Goal: Information Seeking & Learning: Learn about a topic

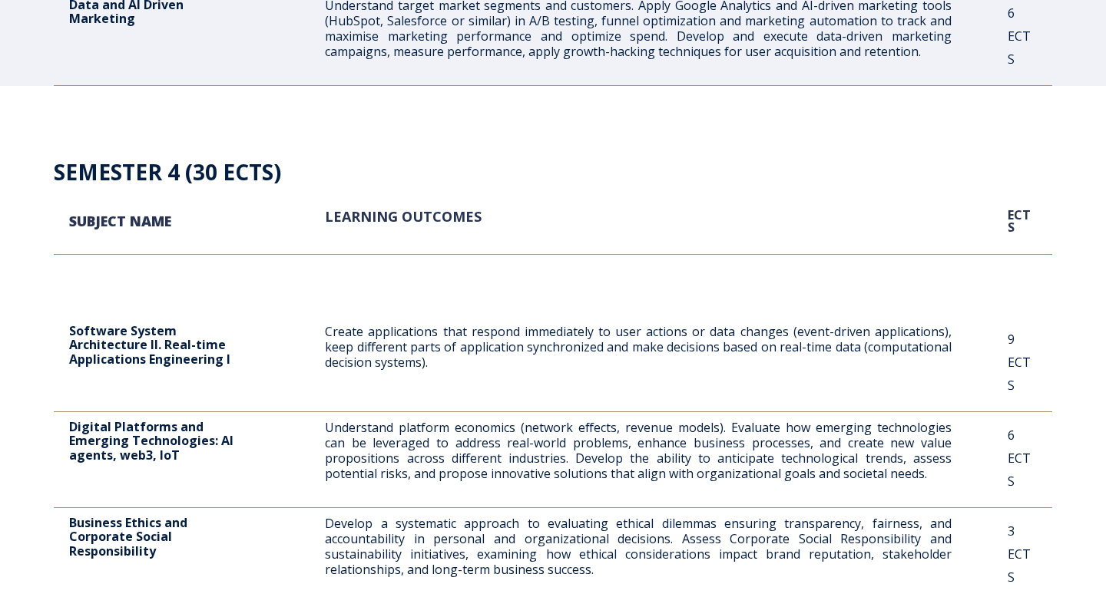
scroll to position [2272, 0]
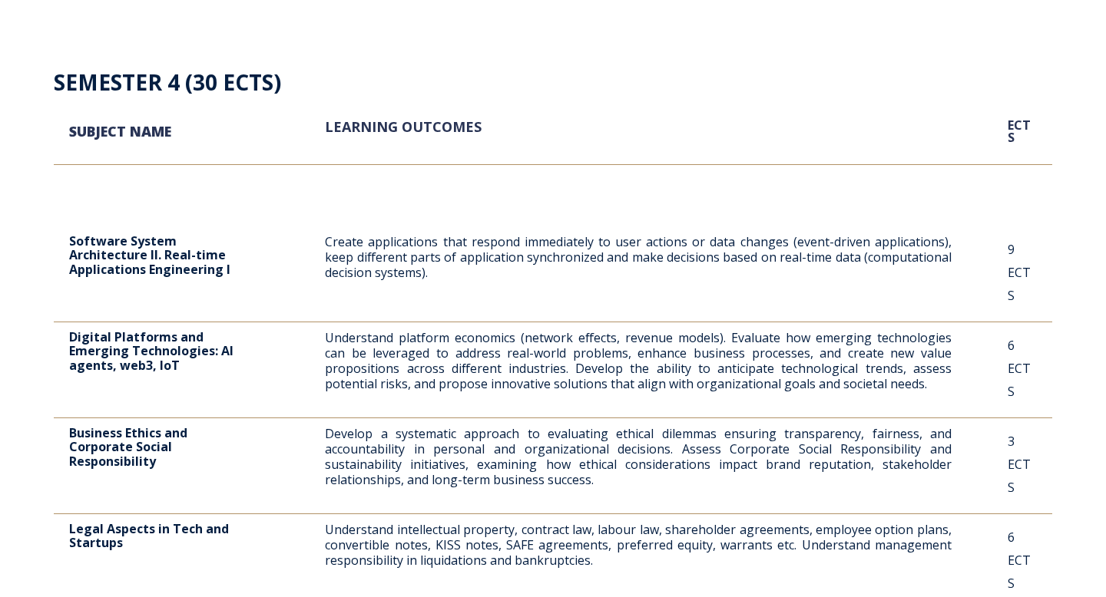
drag, startPoint x: 293, startPoint y: 391, endPoint x: 442, endPoint y: 431, distance: 153.5
drag, startPoint x: 676, startPoint y: 393, endPoint x: 902, endPoint y: 405, distance: 226.8
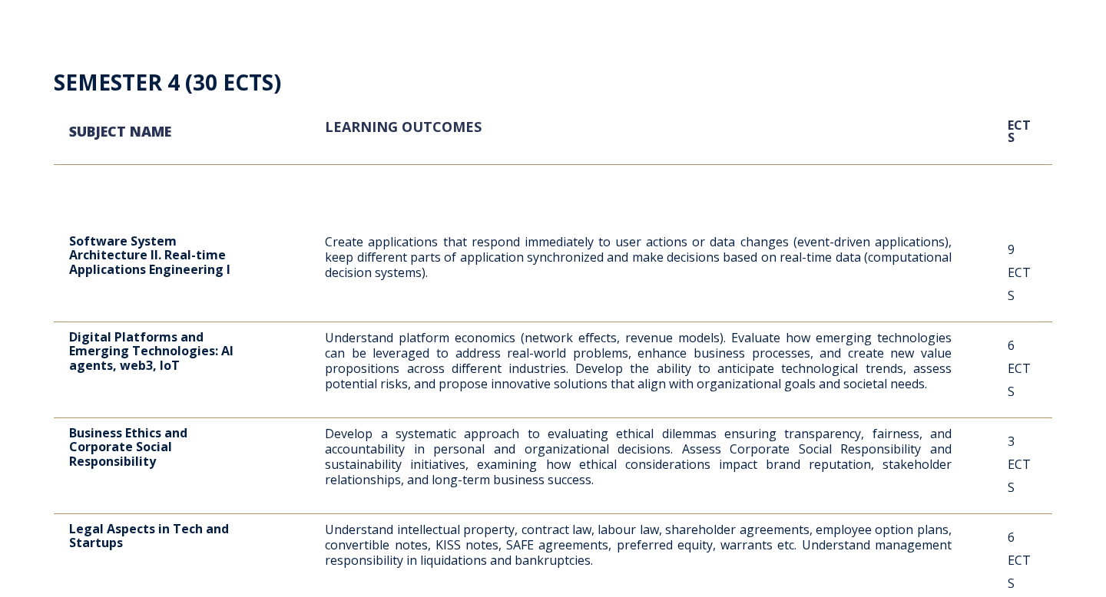
drag, startPoint x: 133, startPoint y: 412, endPoint x: 445, endPoint y: 409, distance: 312.6
drag, startPoint x: 670, startPoint y: 399, endPoint x: 908, endPoint y: 399, distance: 238.1
drag, startPoint x: 217, startPoint y: 417, endPoint x: 726, endPoint y: 429, distance: 509.3
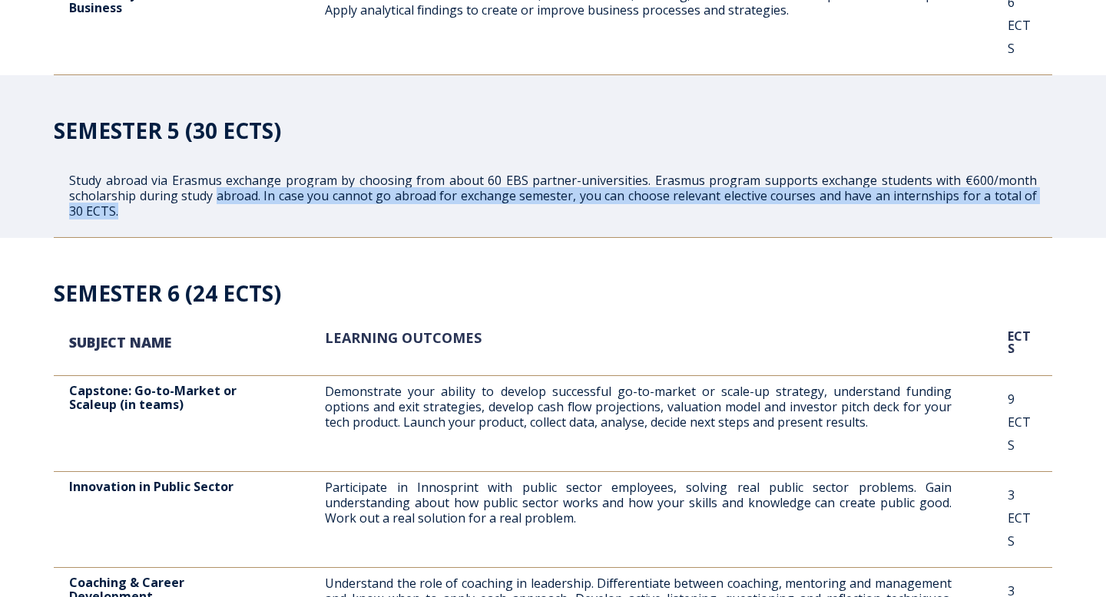
scroll to position [2892, 0]
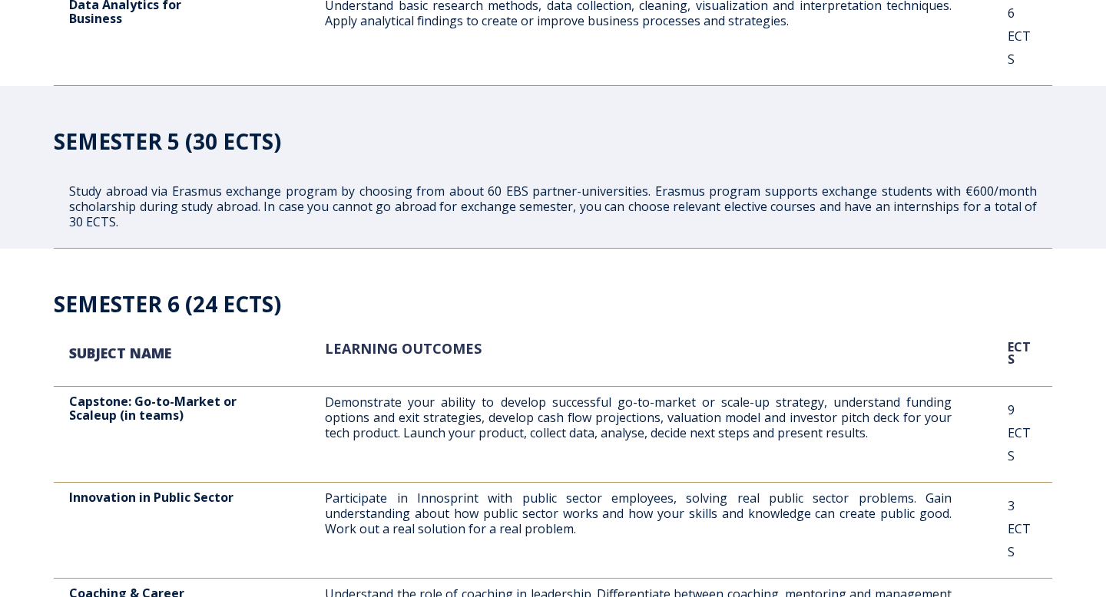
drag, startPoint x: 367, startPoint y: 218, endPoint x: 700, endPoint y: 233, distance: 333.7
drag, startPoint x: 362, startPoint y: 239, endPoint x: 781, endPoint y: 243, distance: 418.6
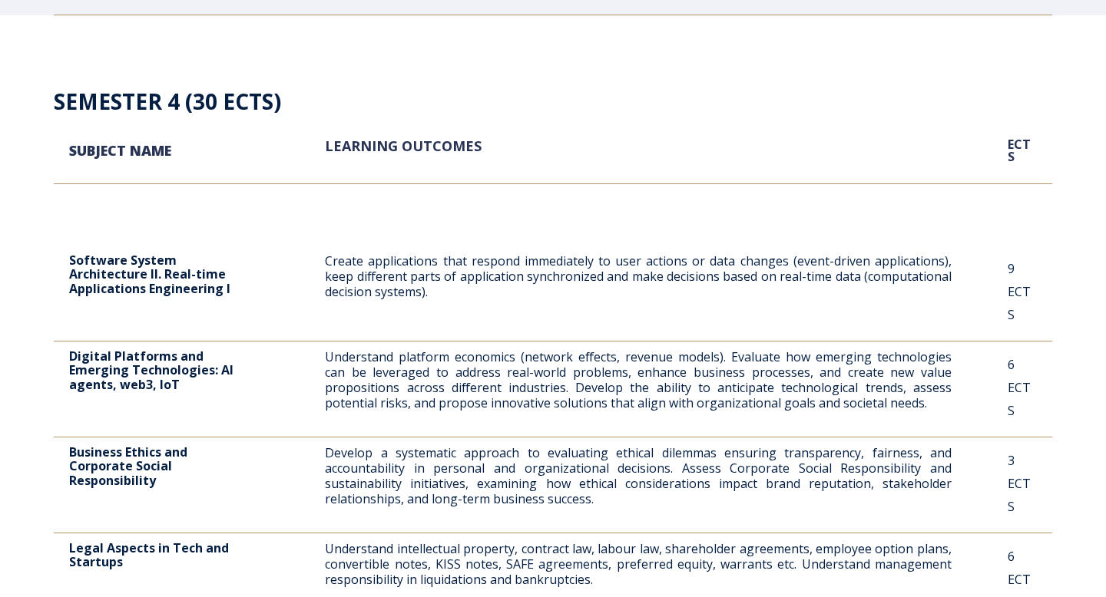
scroll to position [2175, 0]
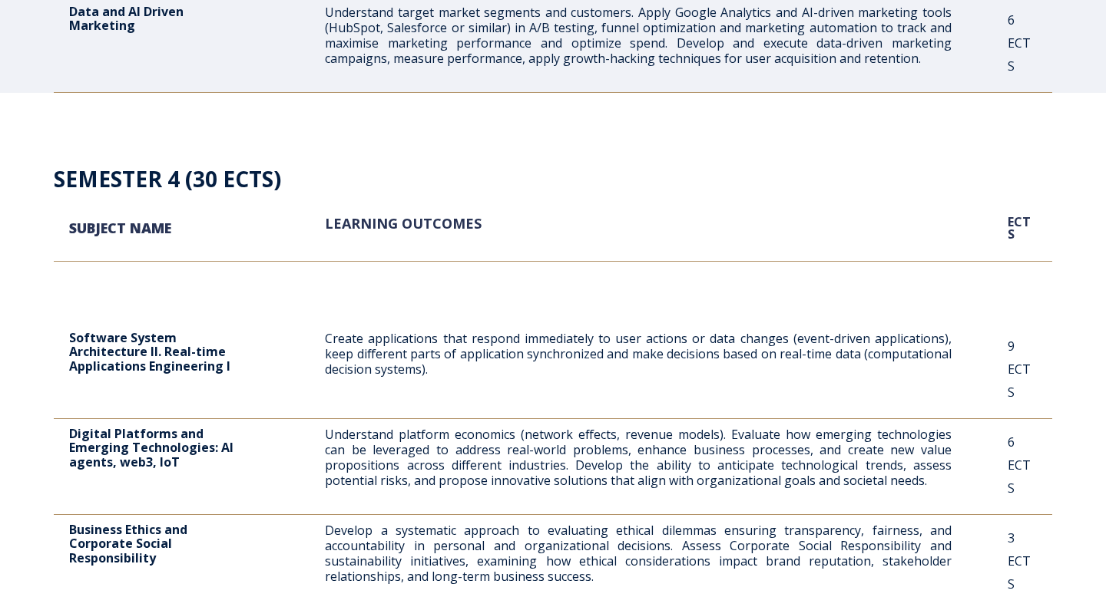
drag, startPoint x: 506, startPoint y: 327, endPoint x: 724, endPoint y: 342, distance: 218.6
drag, startPoint x: 475, startPoint y: 329, endPoint x: 664, endPoint y: 337, distance: 189.8
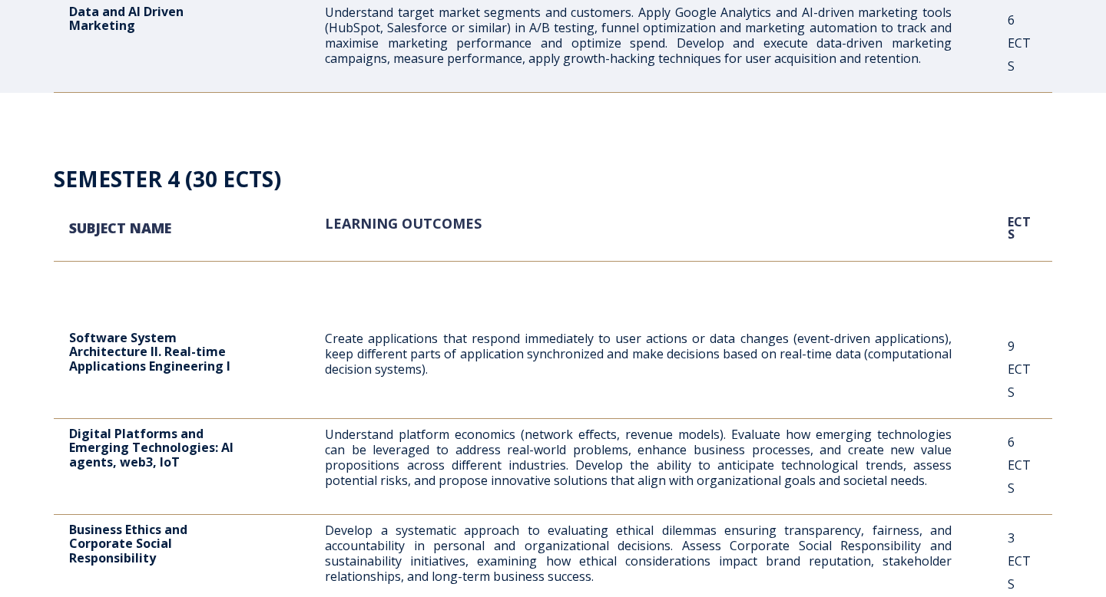
drag, startPoint x: 352, startPoint y: 246, endPoint x: 627, endPoint y: 292, distance: 279.5
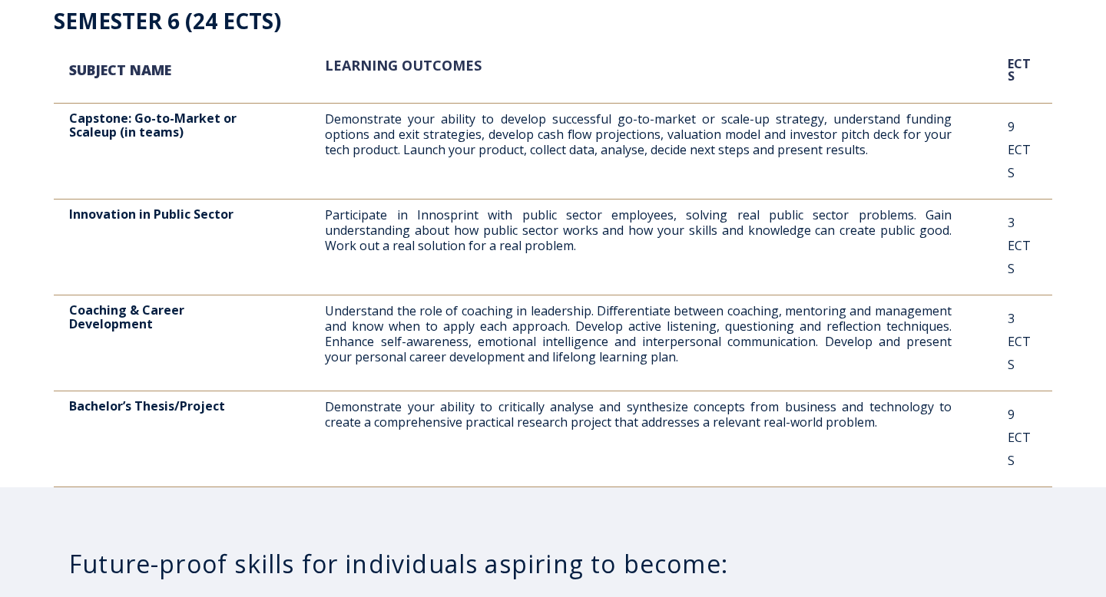
scroll to position [3187, 0]
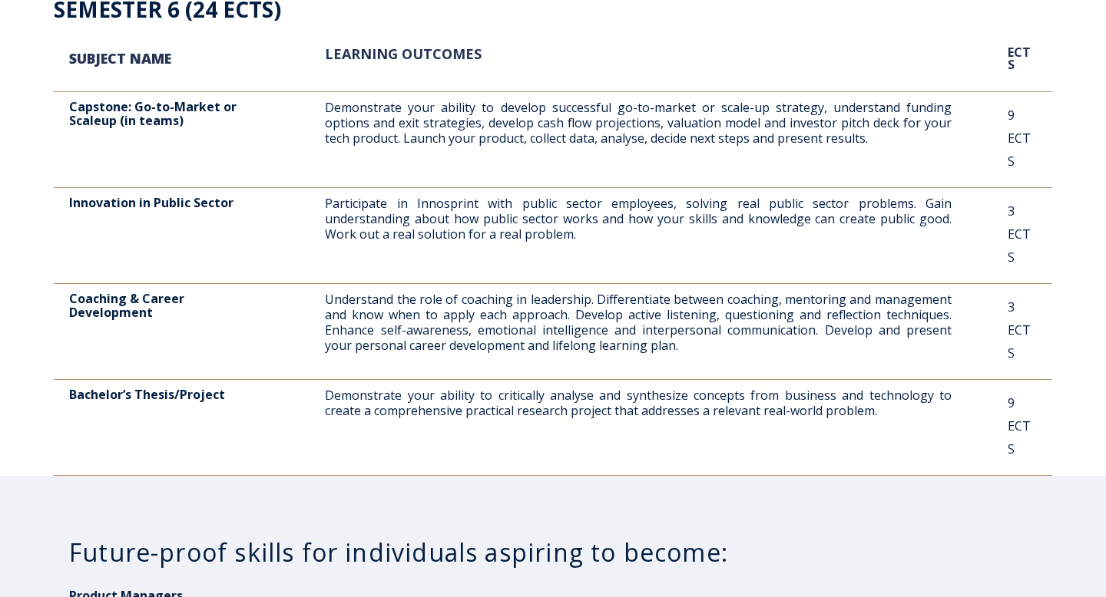
drag, startPoint x: 293, startPoint y: 356, endPoint x: 618, endPoint y: 365, distance: 325.0
drag, startPoint x: 235, startPoint y: 382, endPoint x: 485, endPoint y: 389, distance: 249.7
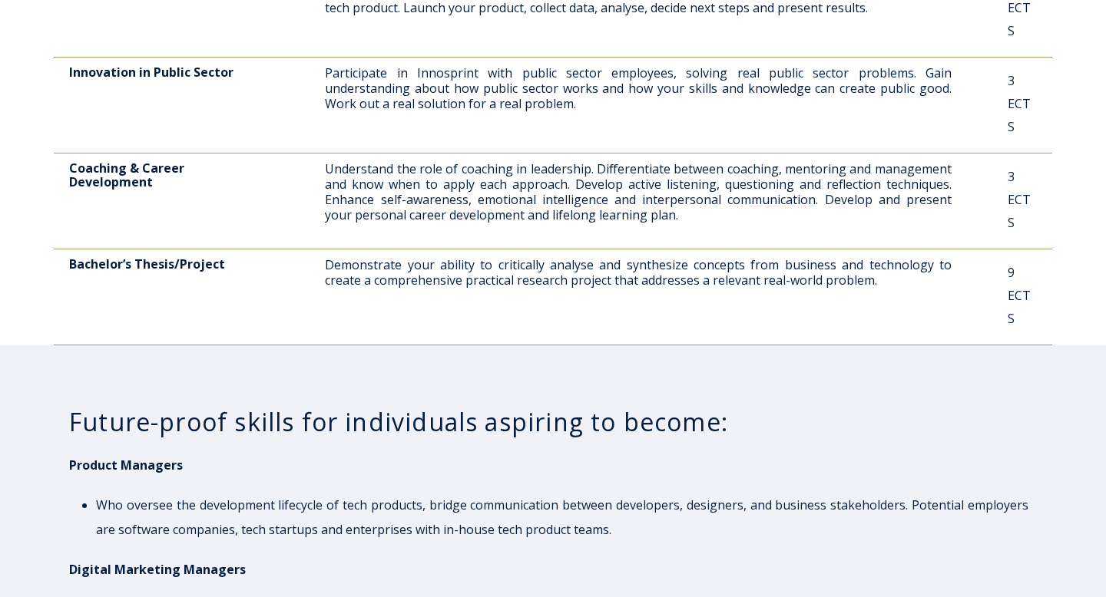
scroll to position [3327, 0]
